Goal: Information Seeking & Learning: Learn about a topic

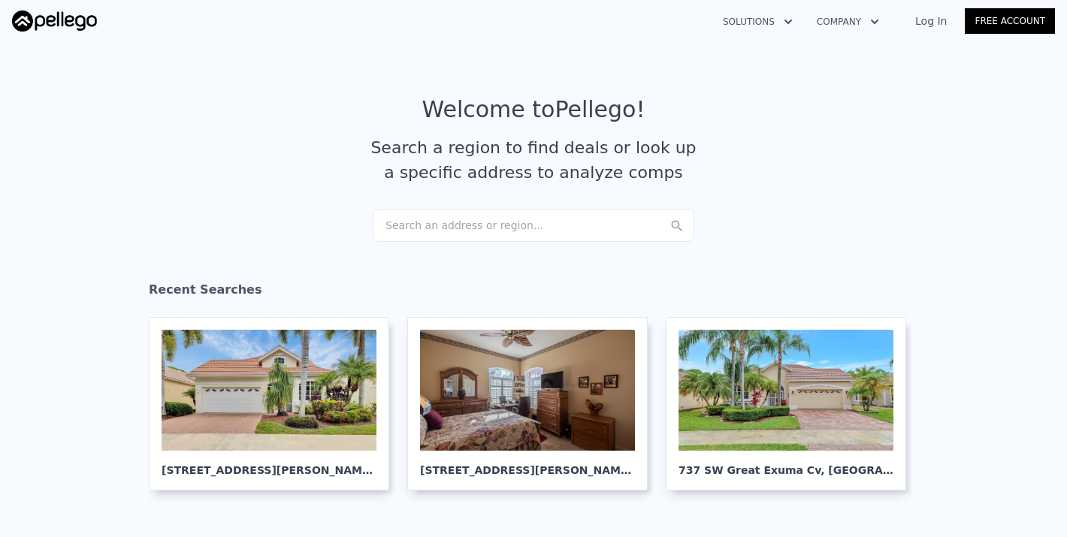
click at [451, 222] on div "Search an address or region..." at bounding box center [534, 225] width 322 height 33
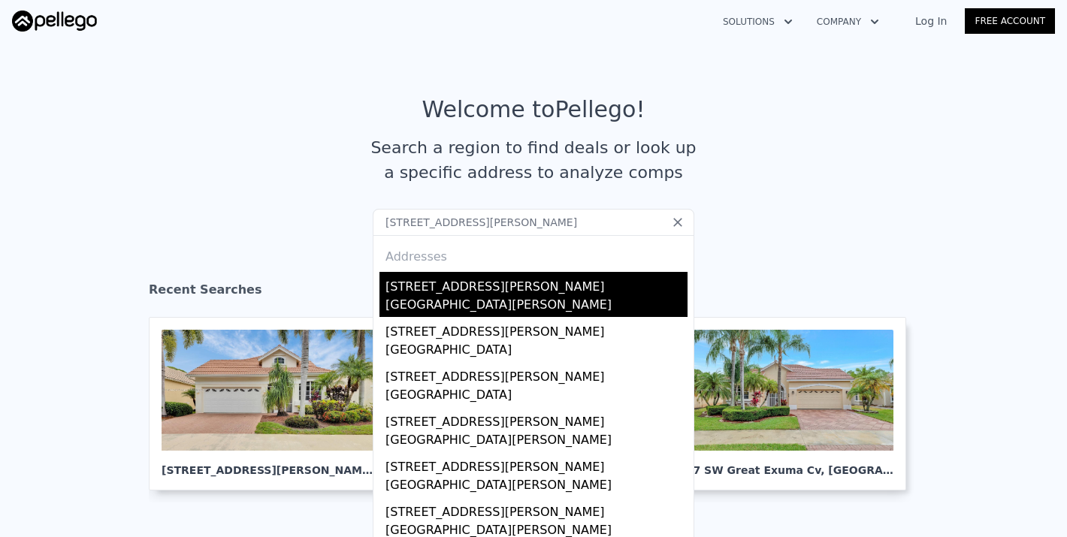
type input "10701 sw hartwick"
click at [437, 294] on div "[STREET_ADDRESS][PERSON_NAME]" at bounding box center [536, 284] width 302 height 24
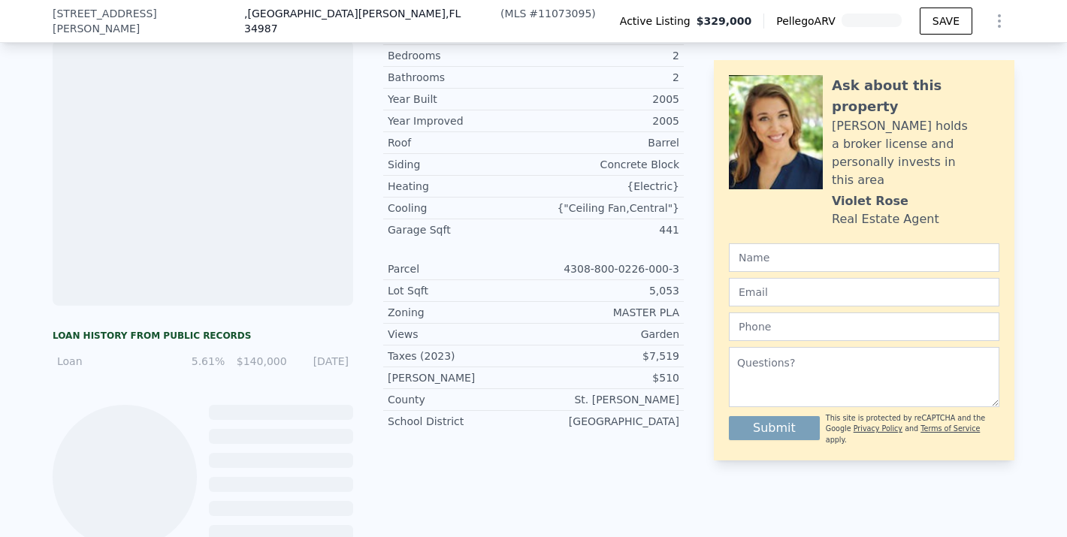
scroll to position [672, 0]
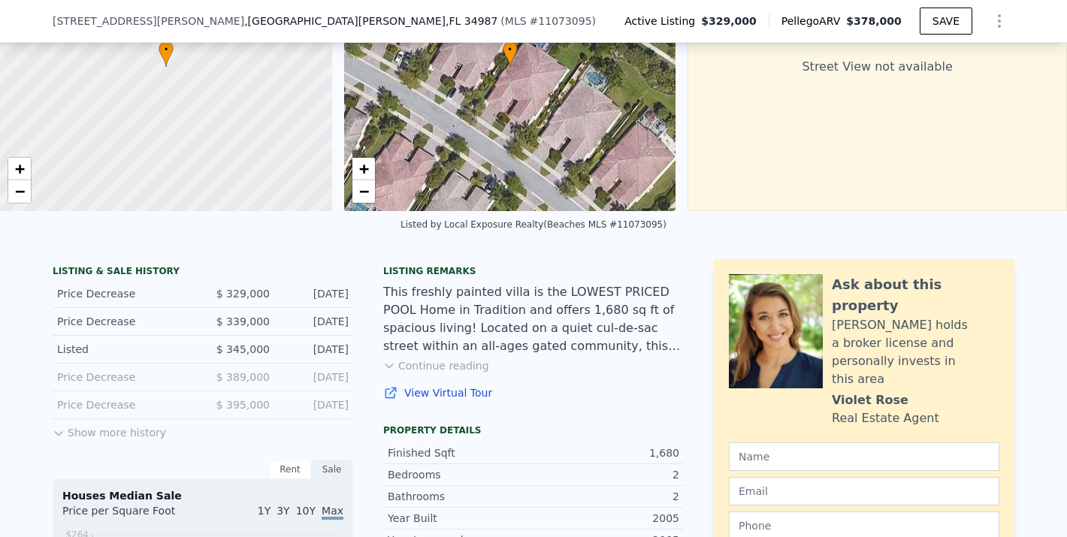
scroll to position [180, 0]
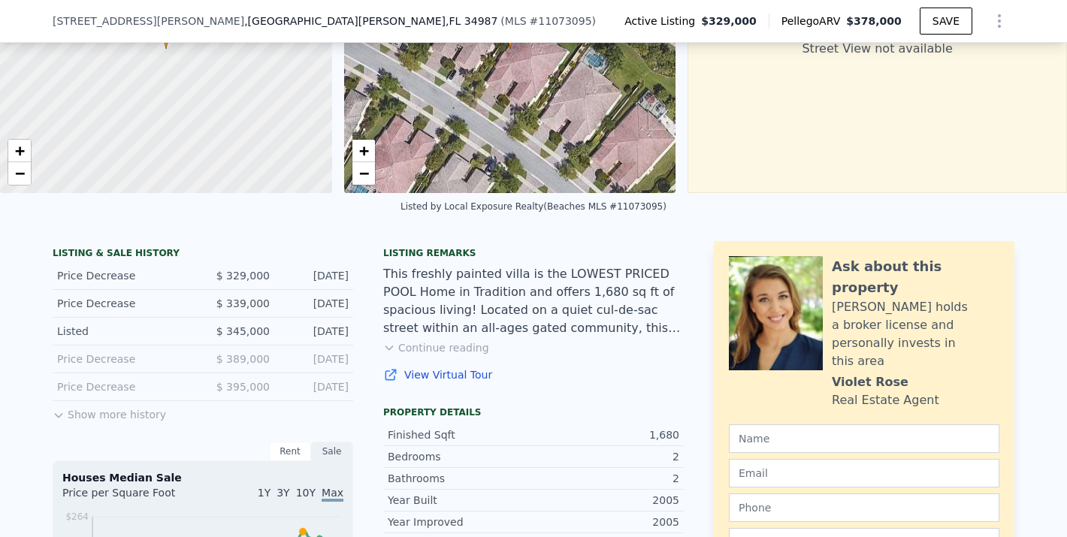
click at [137, 413] on button "Show more history" at bounding box center [109, 411] width 113 height 21
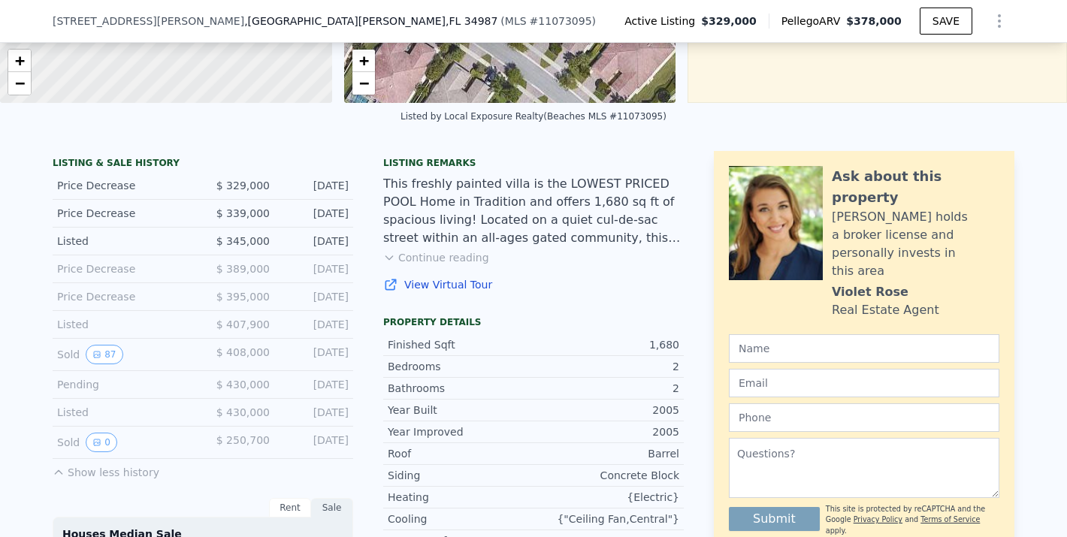
scroll to position [272, 0]
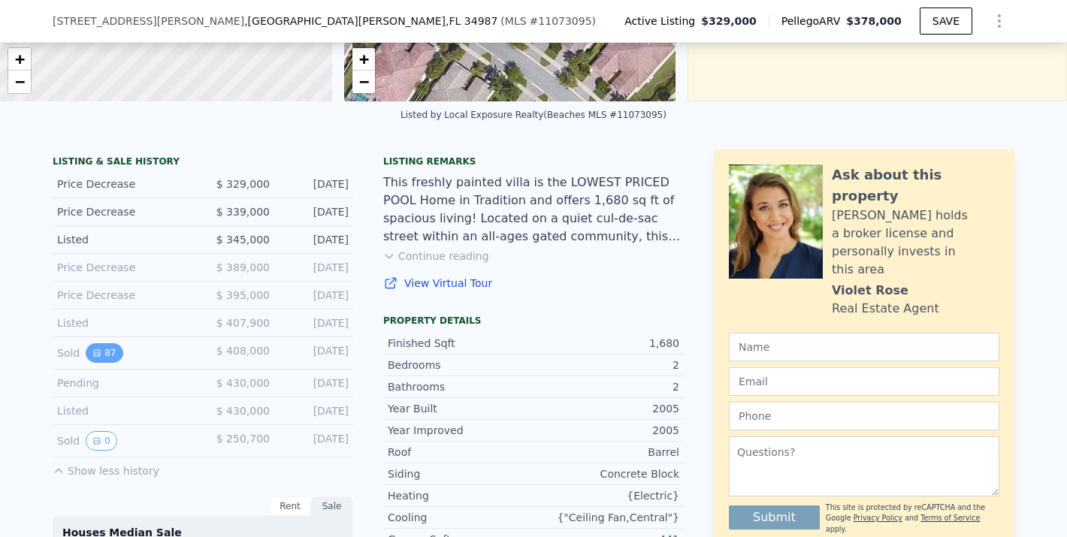
click at [98, 352] on icon "View historical data" at bounding box center [96, 353] width 9 height 9
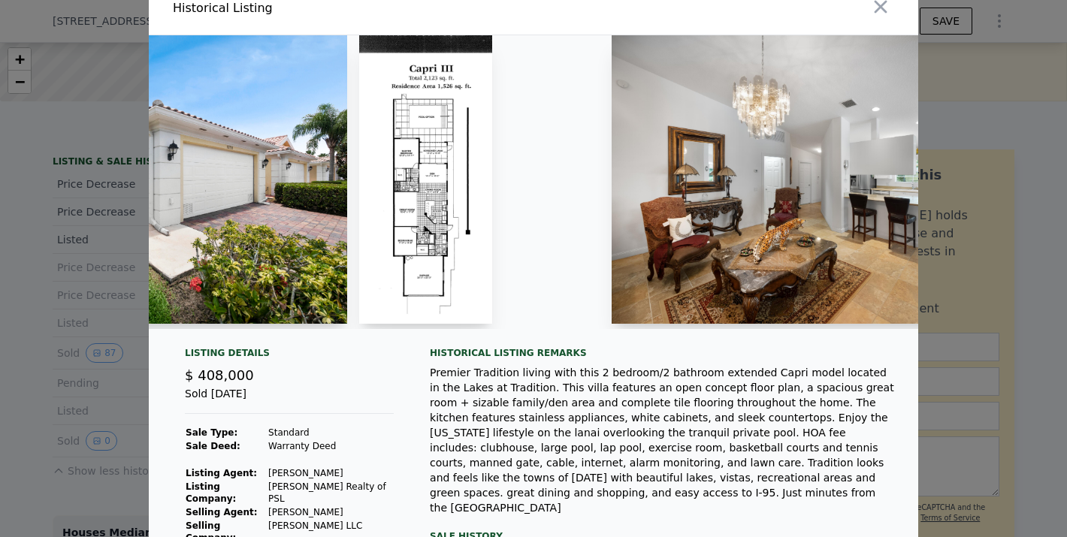
scroll to position [0, 1392]
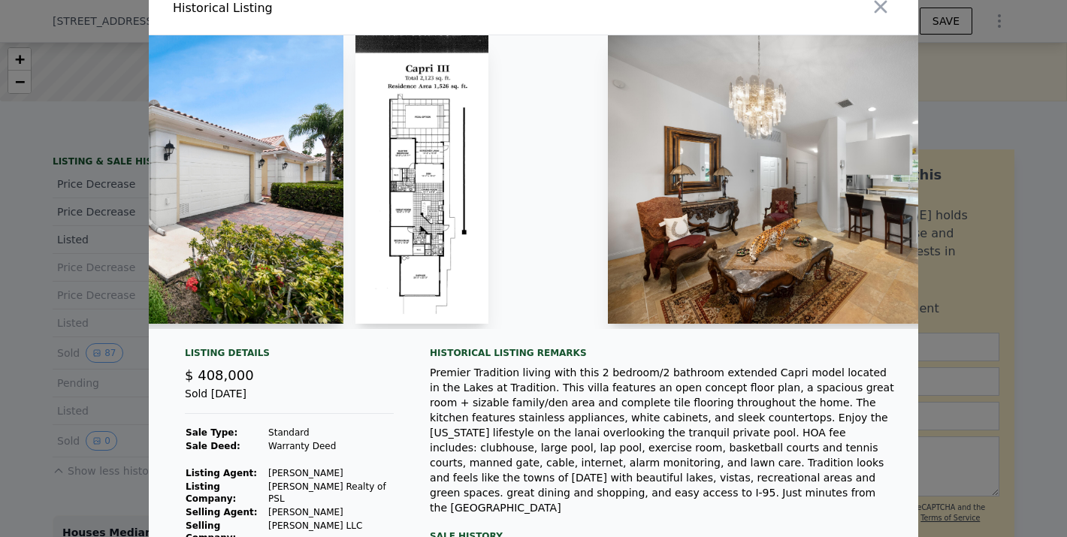
click at [452, 240] on img at bounding box center [421, 179] width 133 height 289
click at [447, 232] on img at bounding box center [421, 179] width 133 height 289
click at [377, 235] on img at bounding box center [421, 179] width 133 height 289
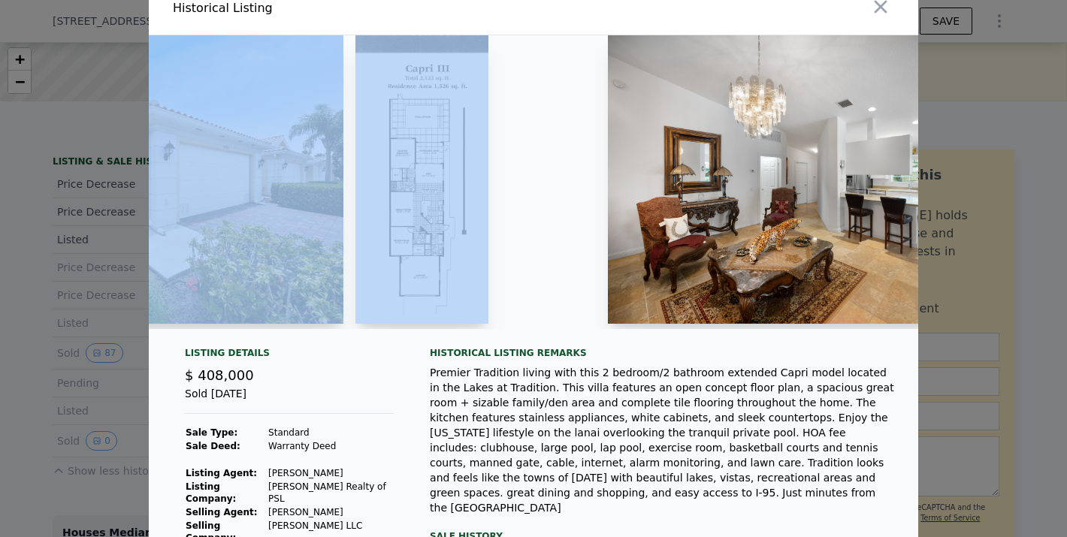
click at [377, 235] on img at bounding box center [421, 179] width 133 height 289
click at [420, 233] on img at bounding box center [421, 179] width 133 height 289
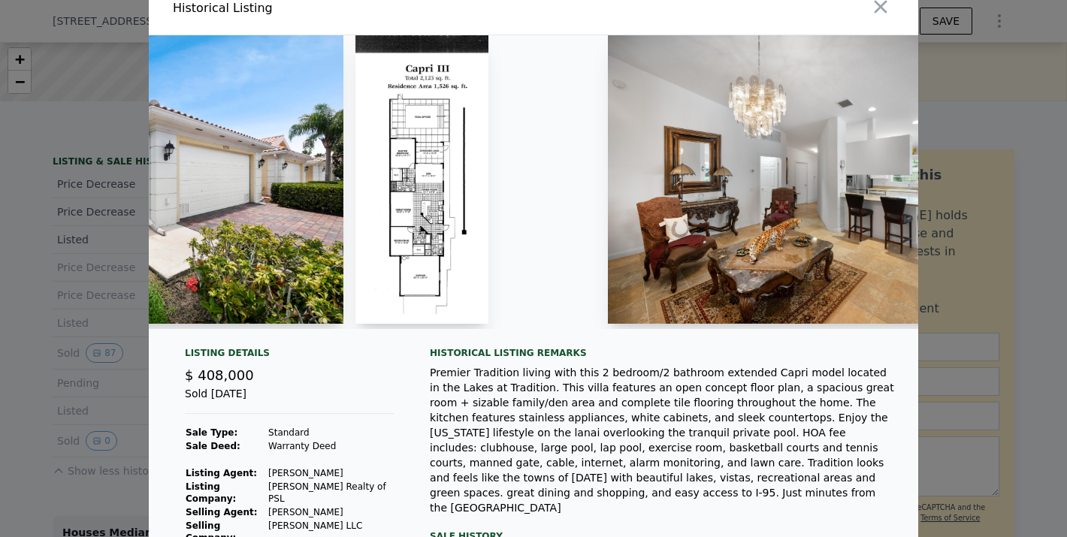
click at [277, 228] on img at bounding box center [151, 179] width 385 height 289
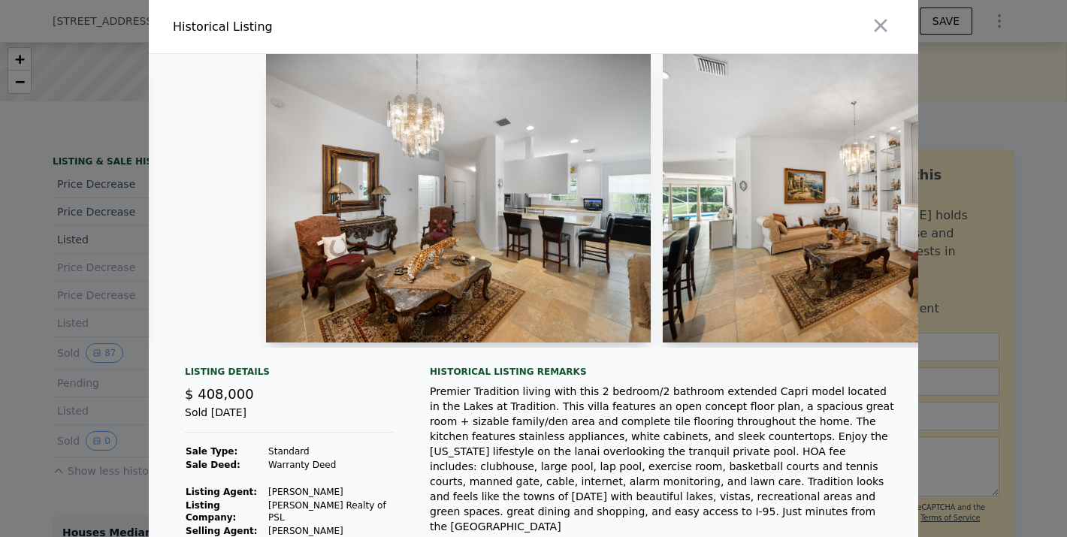
scroll to position [0, 0]
